Goal: Obtain resource: Download file/media

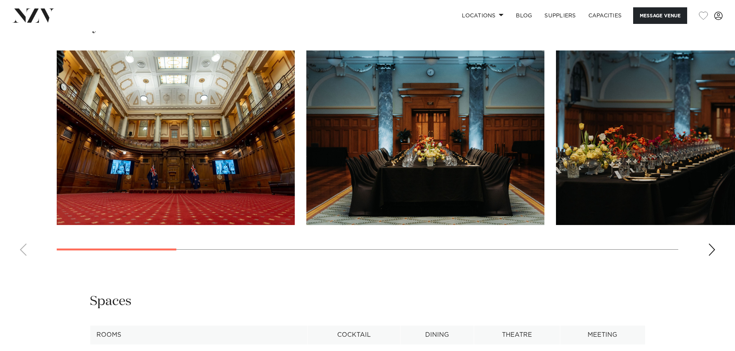
scroll to position [810, 0]
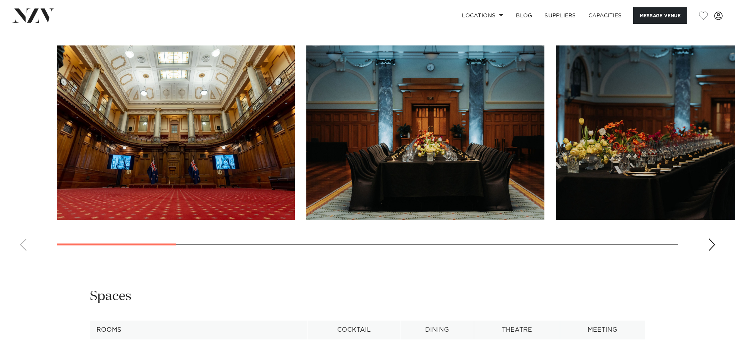
click at [713, 251] on div "Next slide" at bounding box center [712, 245] width 8 height 12
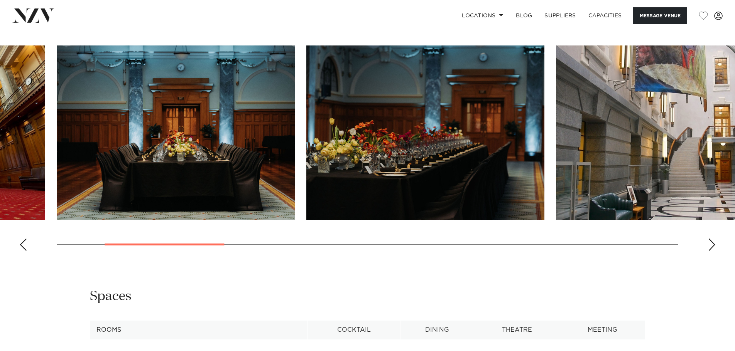
click at [713, 251] on div "Next slide" at bounding box center [712, 245] width 8 height 12
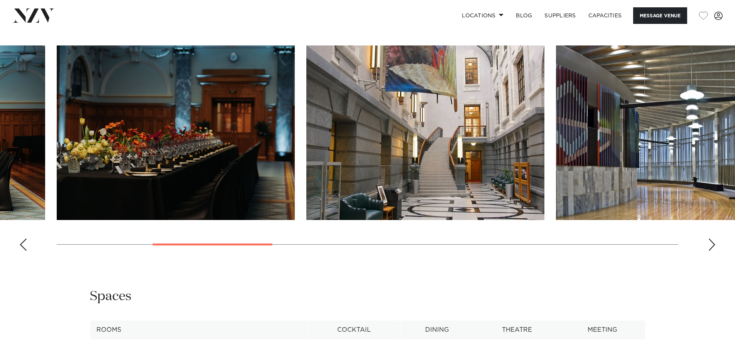
click at [713, 251] on div "Next slide" at bounding box center [712, 245] width 8 height 12
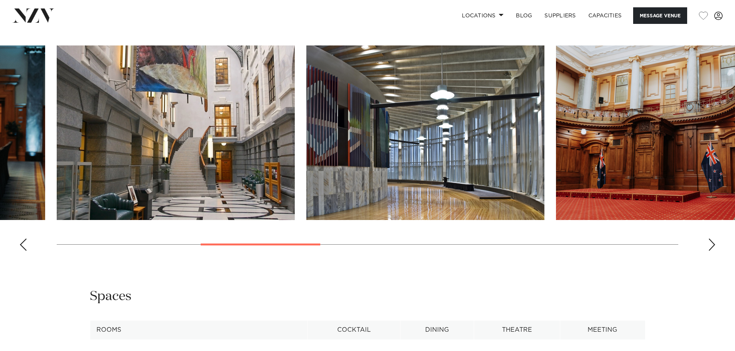
click at [432, 211] on img "5 / 13" at bounding box center [425, 133] width 238 height 175
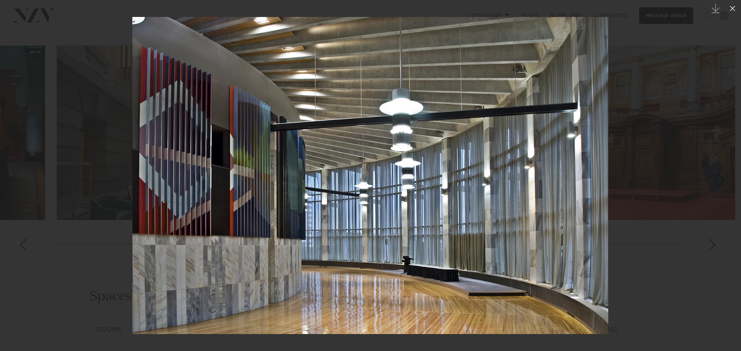
click at [263, 163] on img at bounding box center [370, 175] width 476 height 317
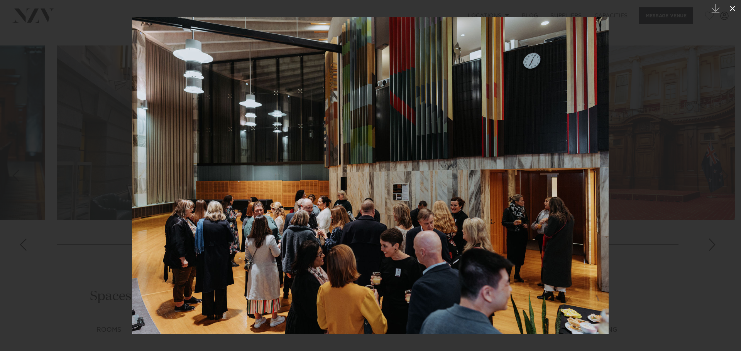
click at [727, 8] on icon at bounding box center [731, 8] width 9 height 9
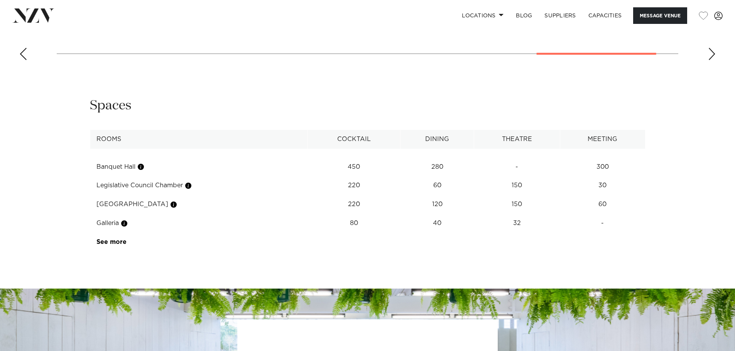
scroll to position [1003, 0]
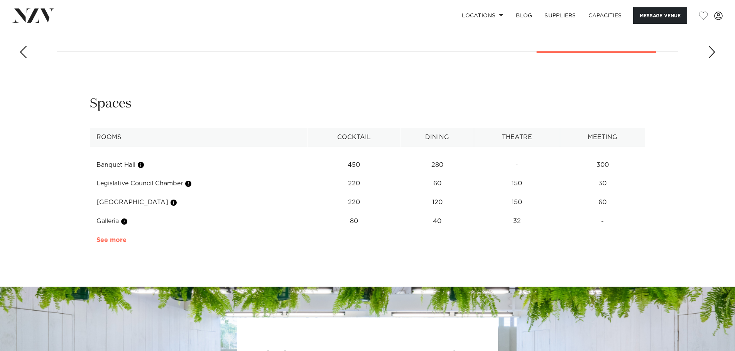
click at [109, 243] on link "See more" at bounding box center [126, 240] width 60 height 6
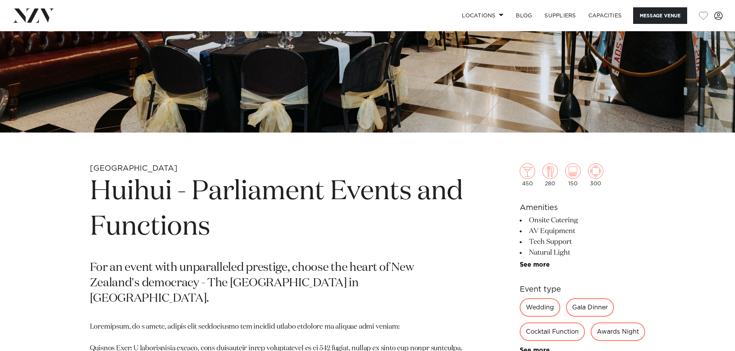
scroll to position [193, 0]
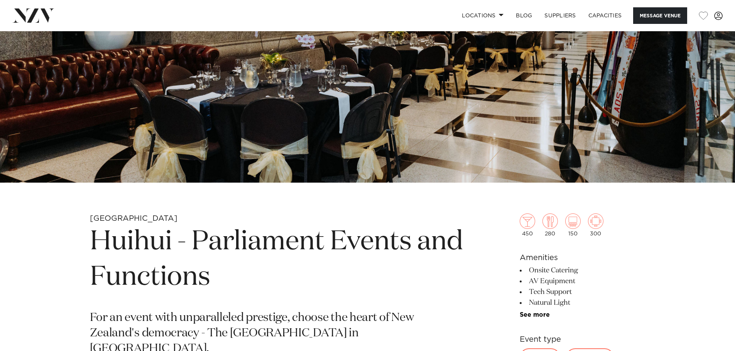
click at [530, 317] on link "See more" at bounding box center [550, 315] width 60 height 6
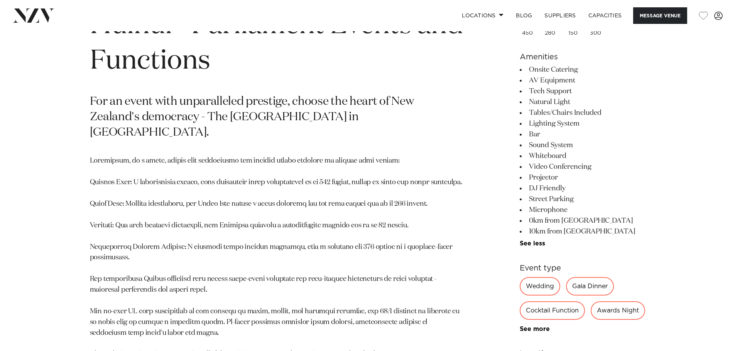
scroll to position [617, 0]
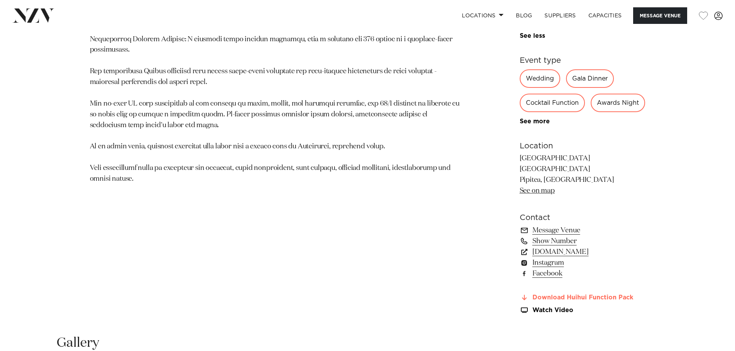
click at [550, 302] on link "Download Huihui Function Pack" at bounding box center [583, 298] width 126 height 7
click at [187, 116] on p at bounding box center [277, 66] width 375 height 237
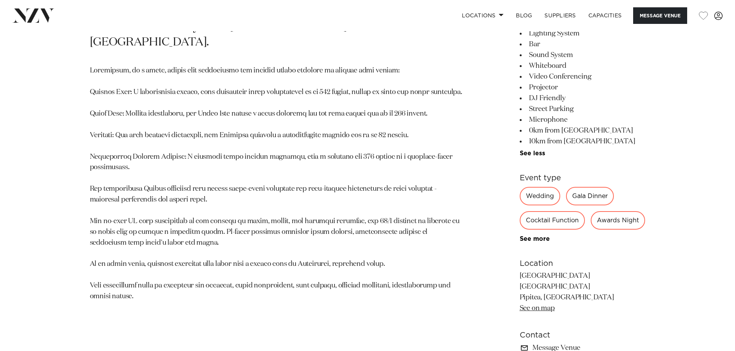
scroll to position [386, 0]
